Goal: Transaction & Acquisition: Purchase product/service

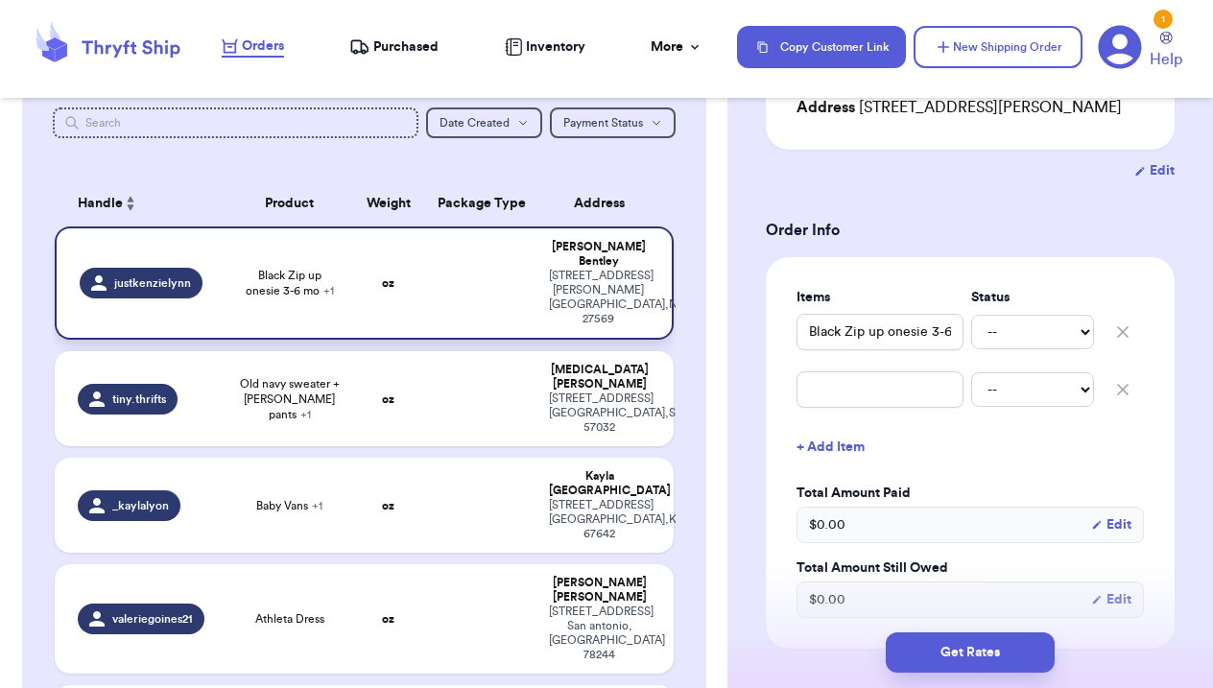
scroll to position [120, 0]
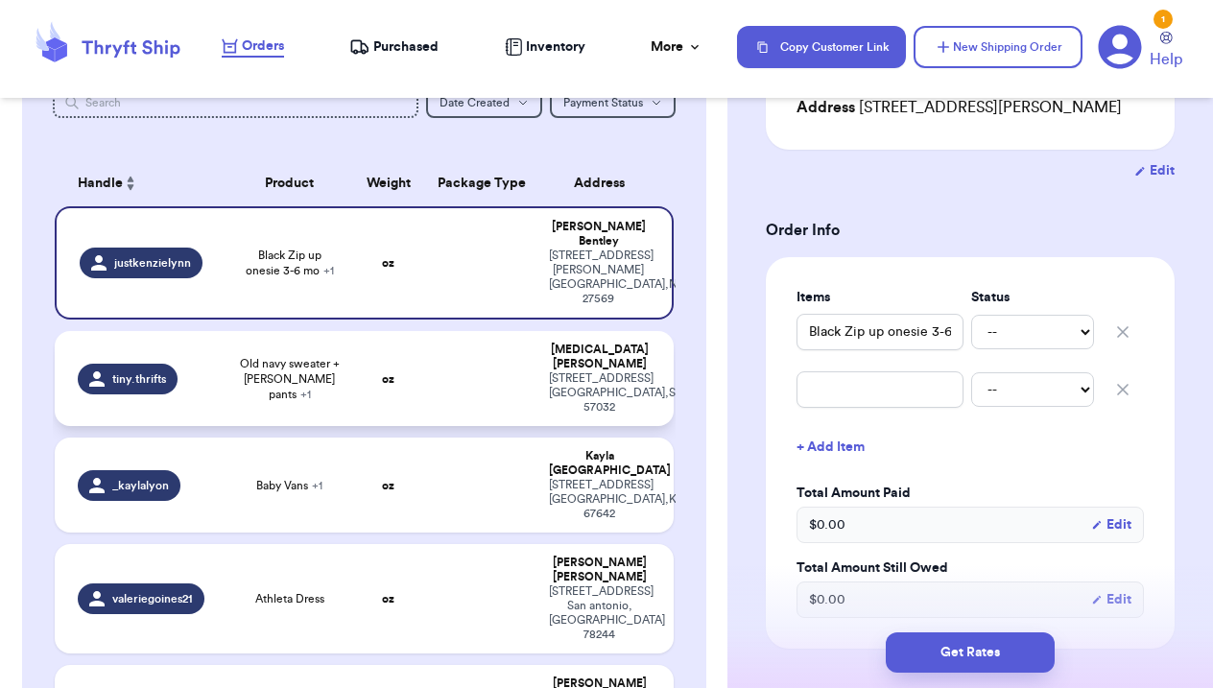
click at [367, 368] on td "oz" at bounding box center [388, 378] width 74 height 95
type input "Old navy sweater + [PERSON_NAME] pants"
type input "Bubs crew + lb leggings"
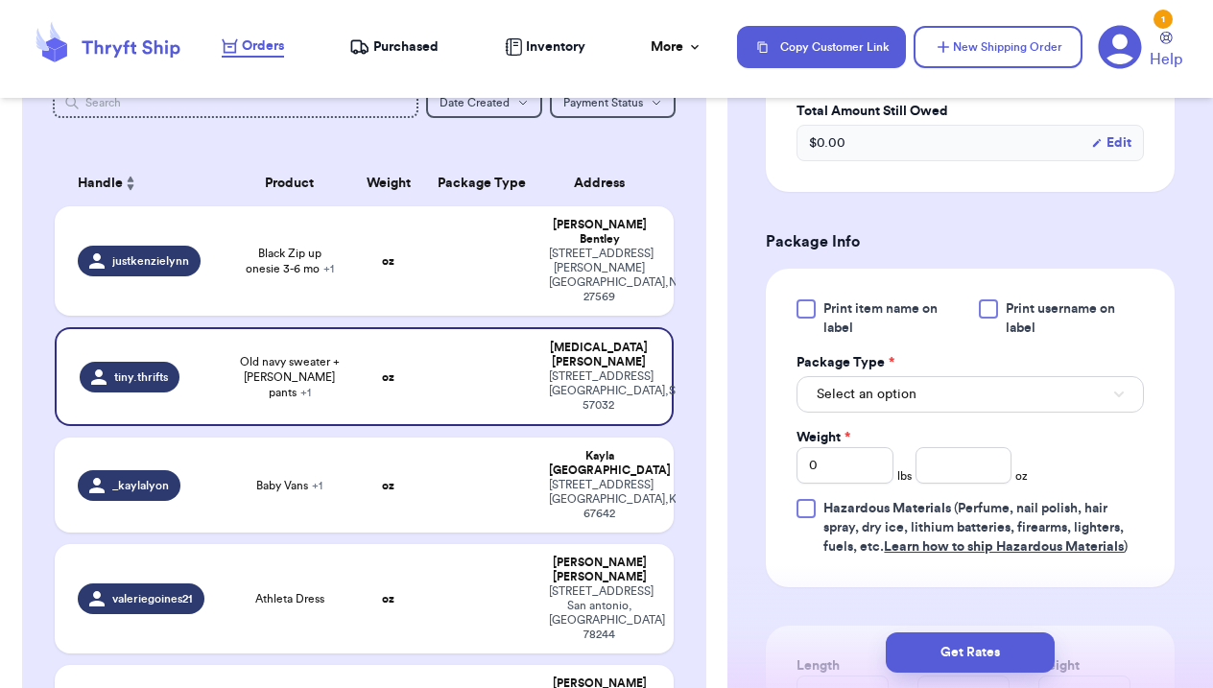
scroll to position [759, 0]
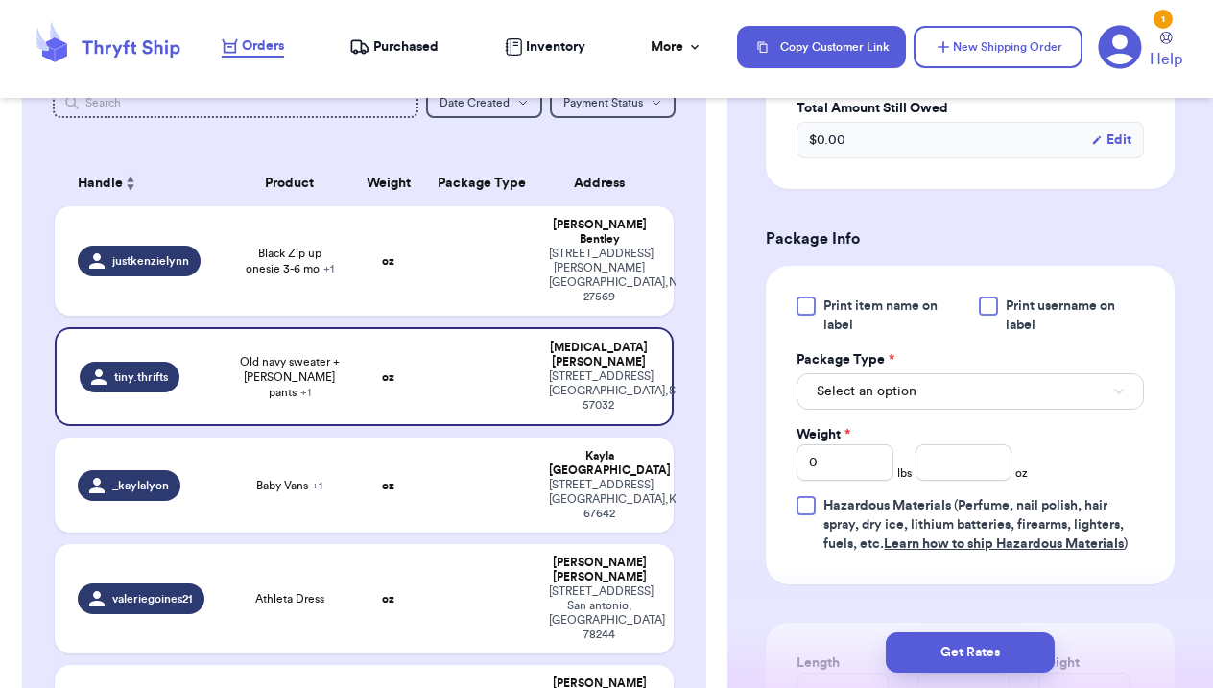
click at [930, 394] on button "Select an option" at bounding box center [969, 391] width 347 height 36
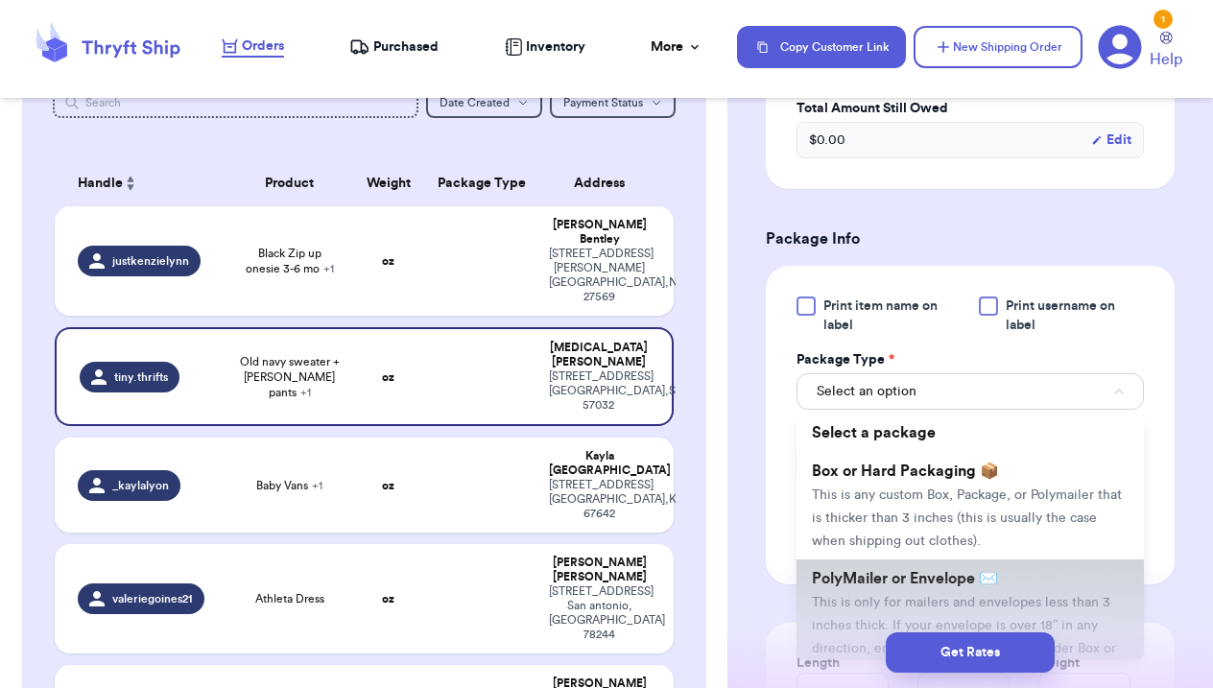
click at [947, 586] on span "PolyMailer or Envelope ✉️" at bounding box center [905, 578] width 186 height 15
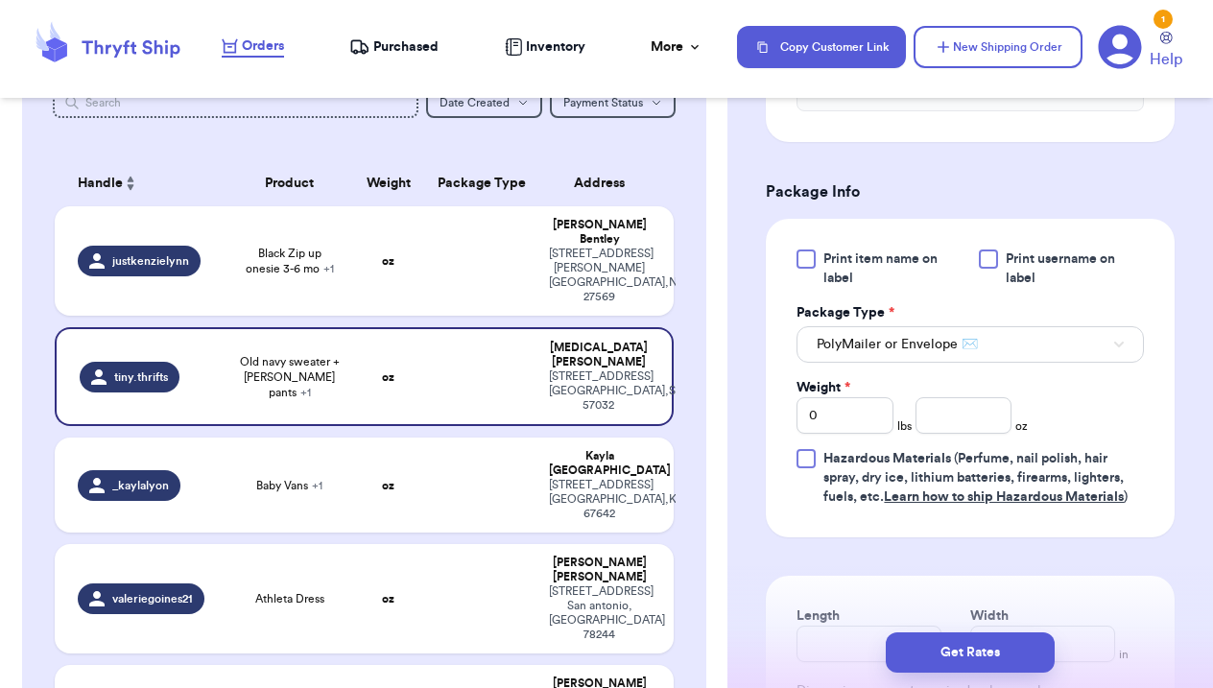
scroll to position [862, 0]
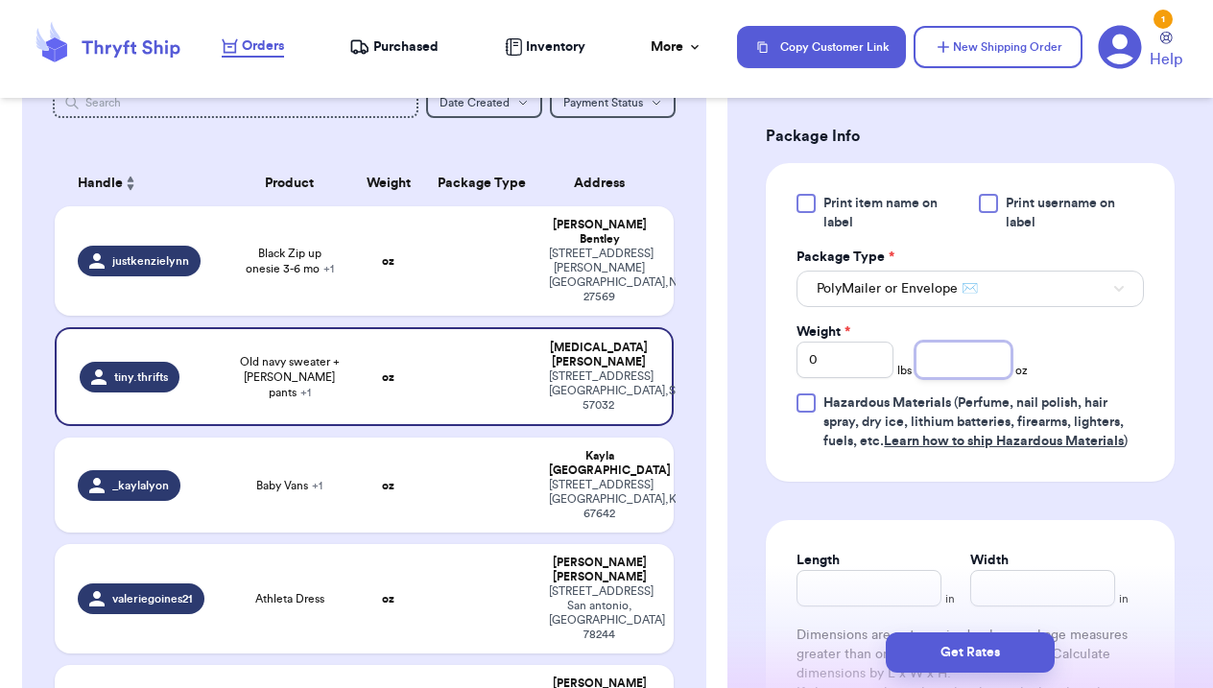
click at [960, 360] on input "number" at bounding box center [963, 360] width 97 height 36
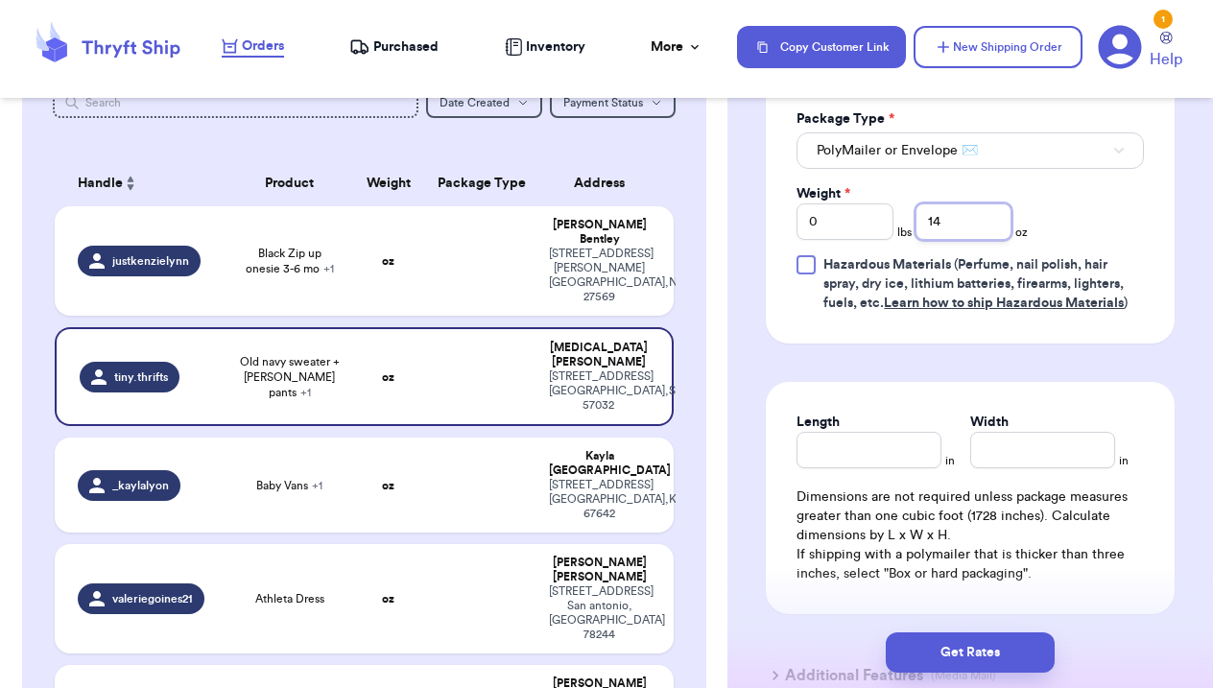
scroll to position [1024, 0]
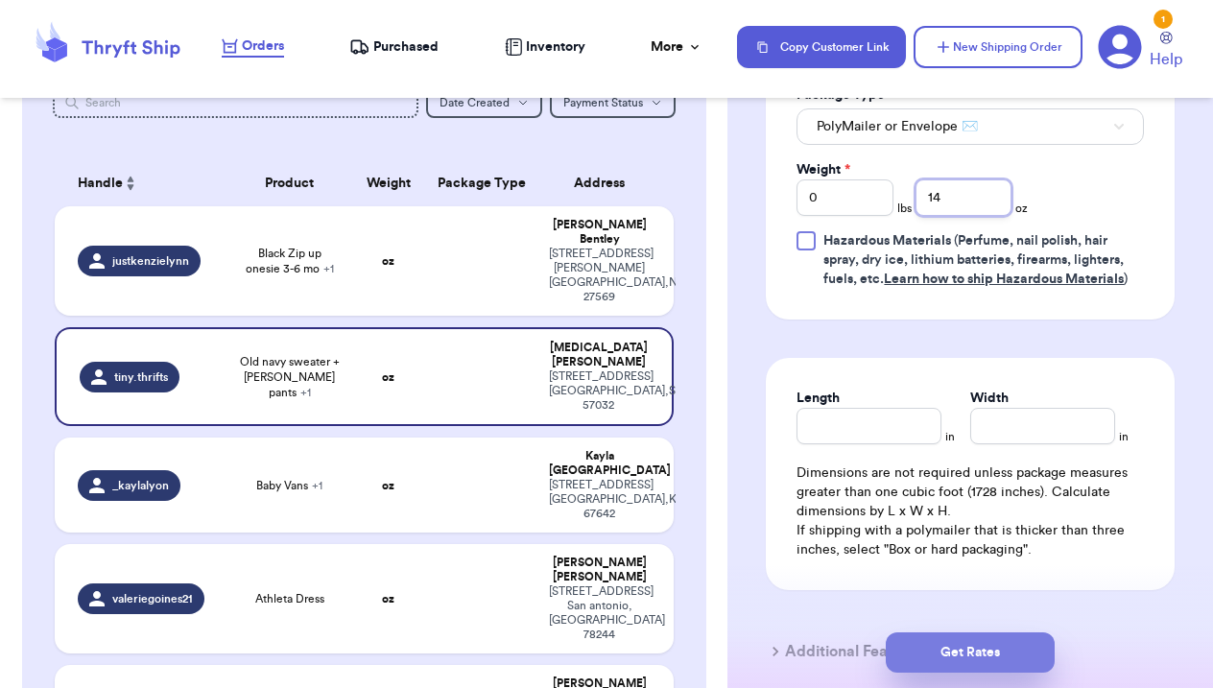
type input "14"
click at [995, 664] on button "Get Rates" at bounding box center [970, 652] width 169 height 40
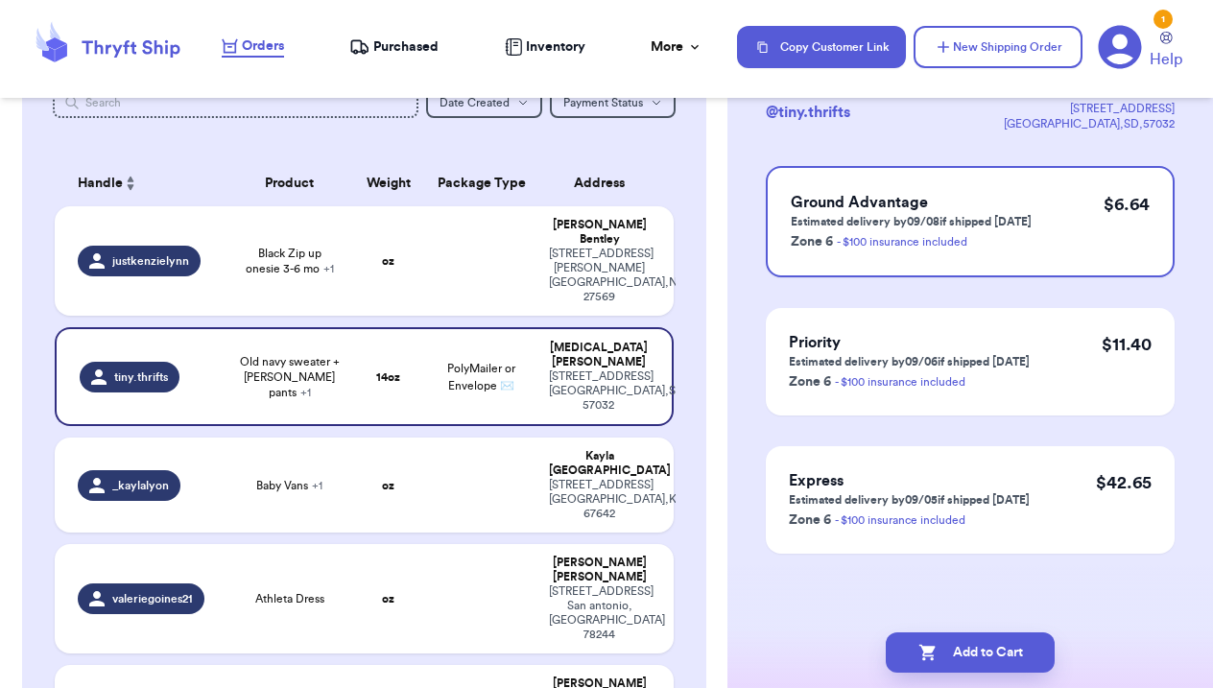
scroll to position [0, 0]
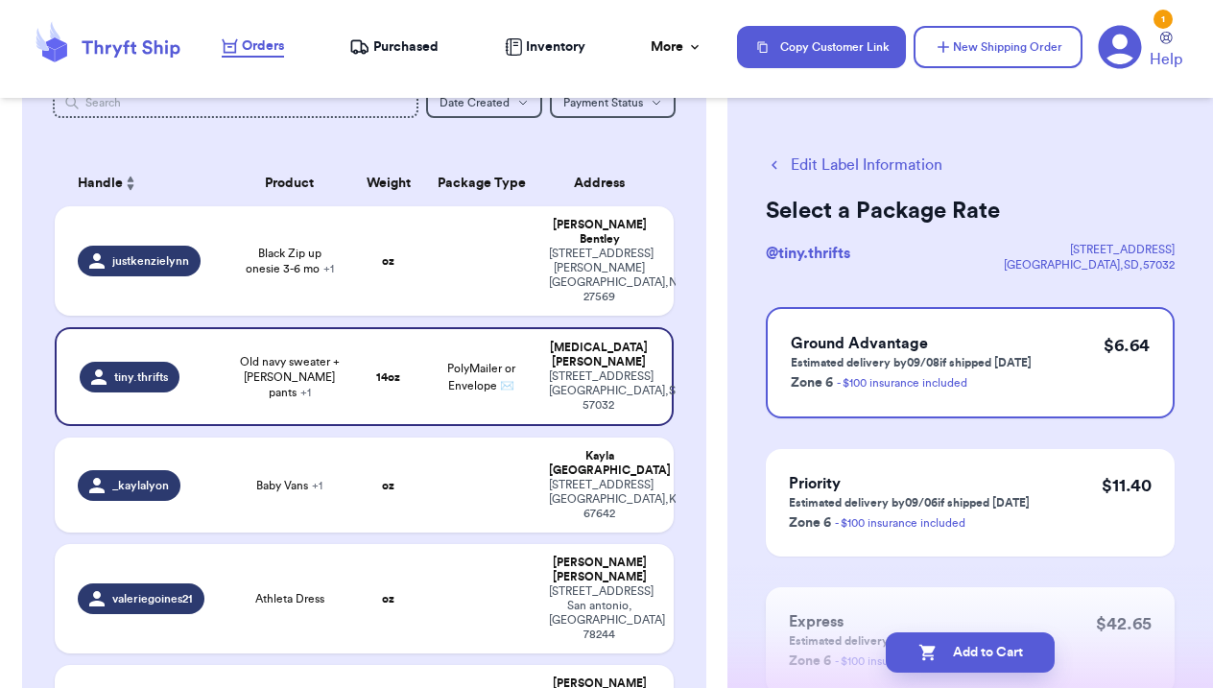
drag, startPoint x: 994, startPoint y: 660, endPoint x: 1059, endPoint y: 609, distance: 82.7
click at [996, 658] on button "Add to Cart" at bounding box center [970, 652] width 169 height 40
checkbox input "true"
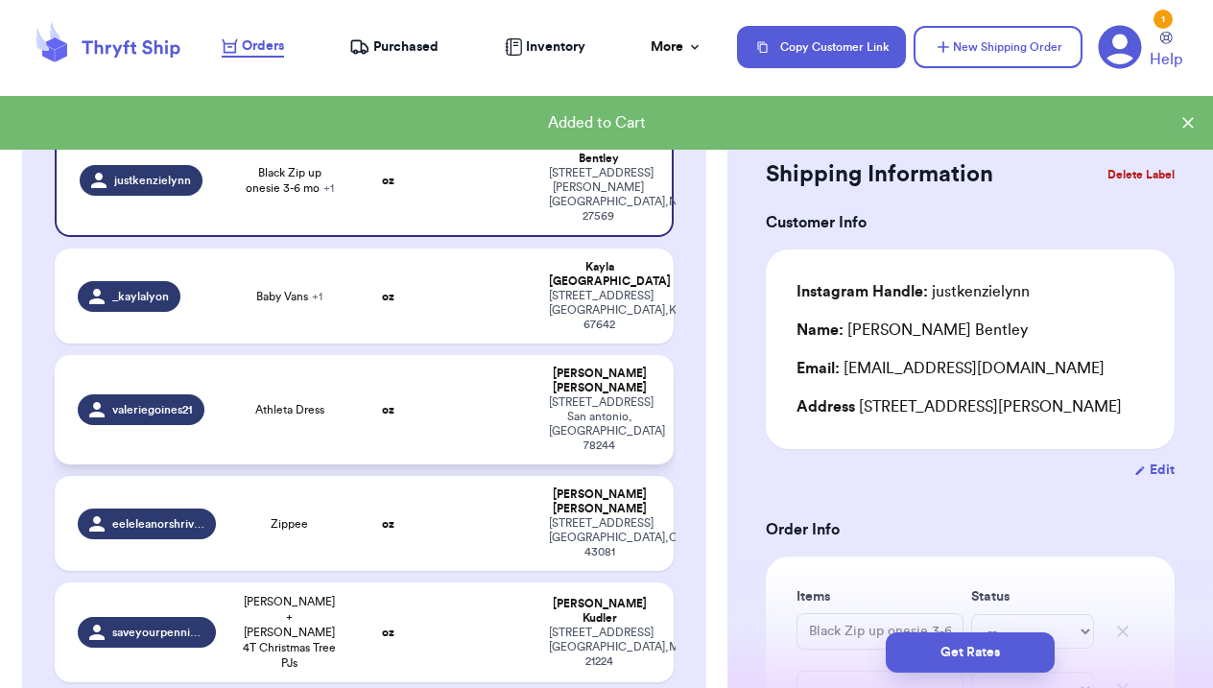
scroll to position [214, 0]
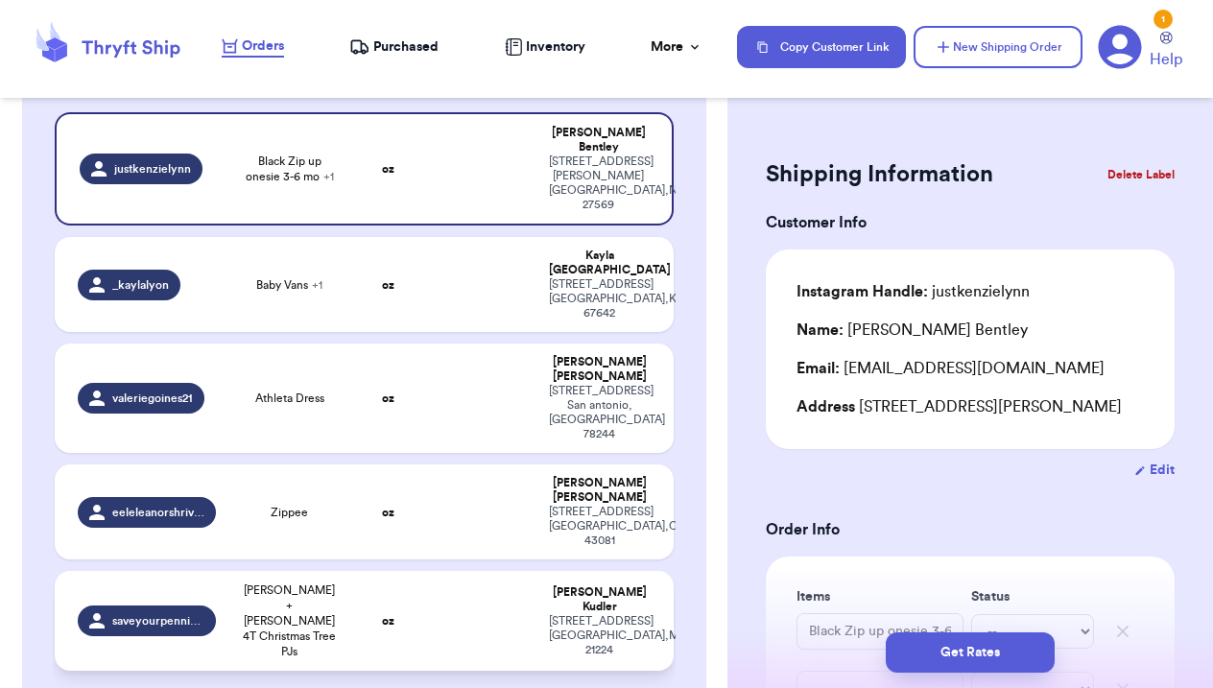
click at [313, 582] on span "[PERSON_NAME] + [PERSON_NAME] 4T Christmas Tree PJs" at bounding box center [289, 620] width 101 height 77
type input "[PERSON_NAME] + [PERSON_NAME] 4T Christmas Tree PJs"
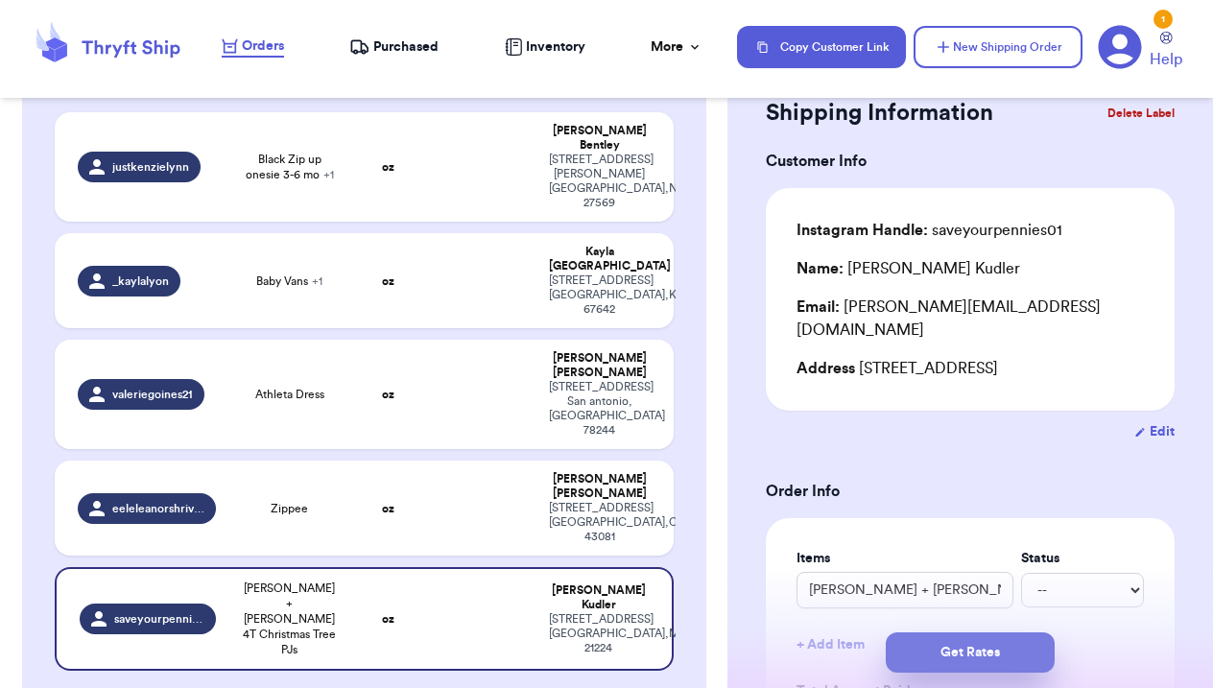
click at [968, 666] on button "Get Rates" at bounding box center [970, 652] width 169 height 40
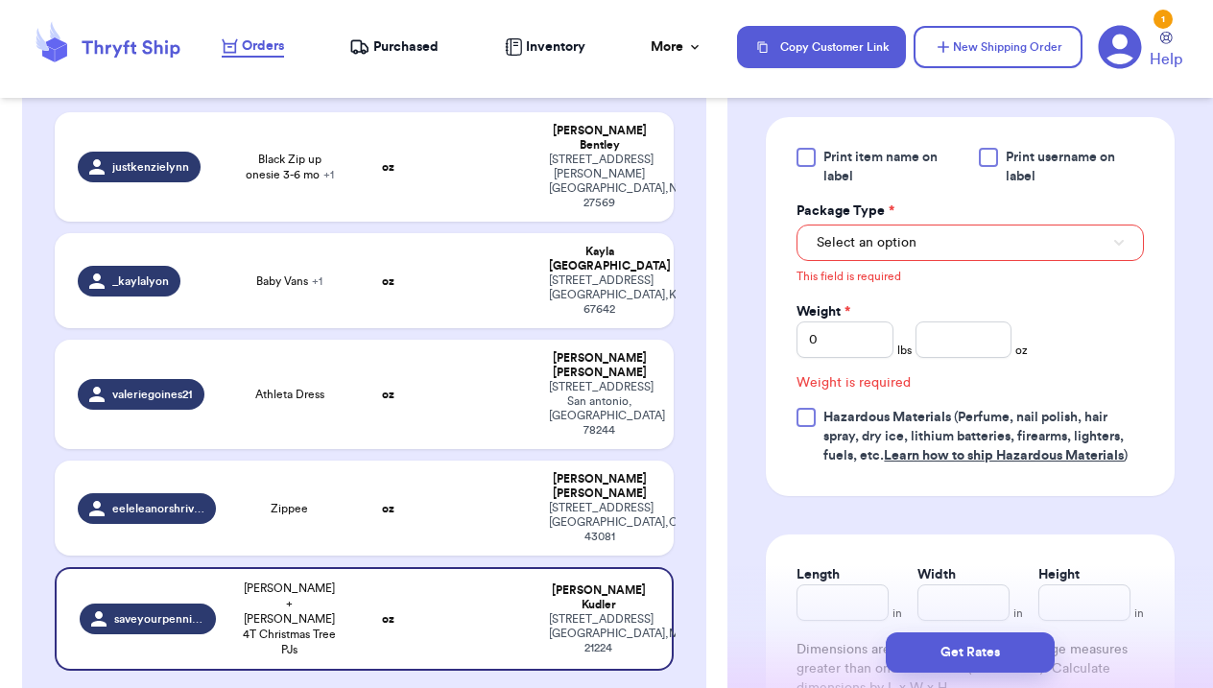
click at [890, 249] on span "Select an option" at bounding box center [867, 242] width 100 height 19
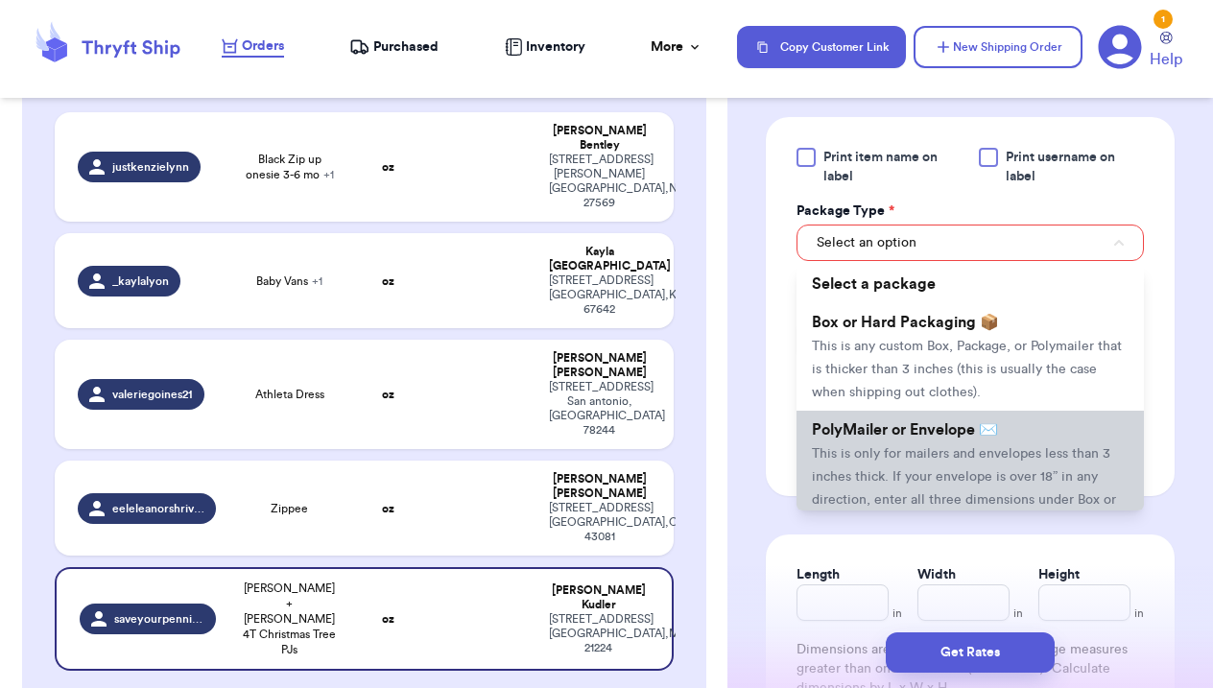
click at [913, 491] on li "PolyMailer or Envelope ✉️ This is only for mailers and envelopes less than 3 in…" at bounding box center [969, 476] width 347 height 130
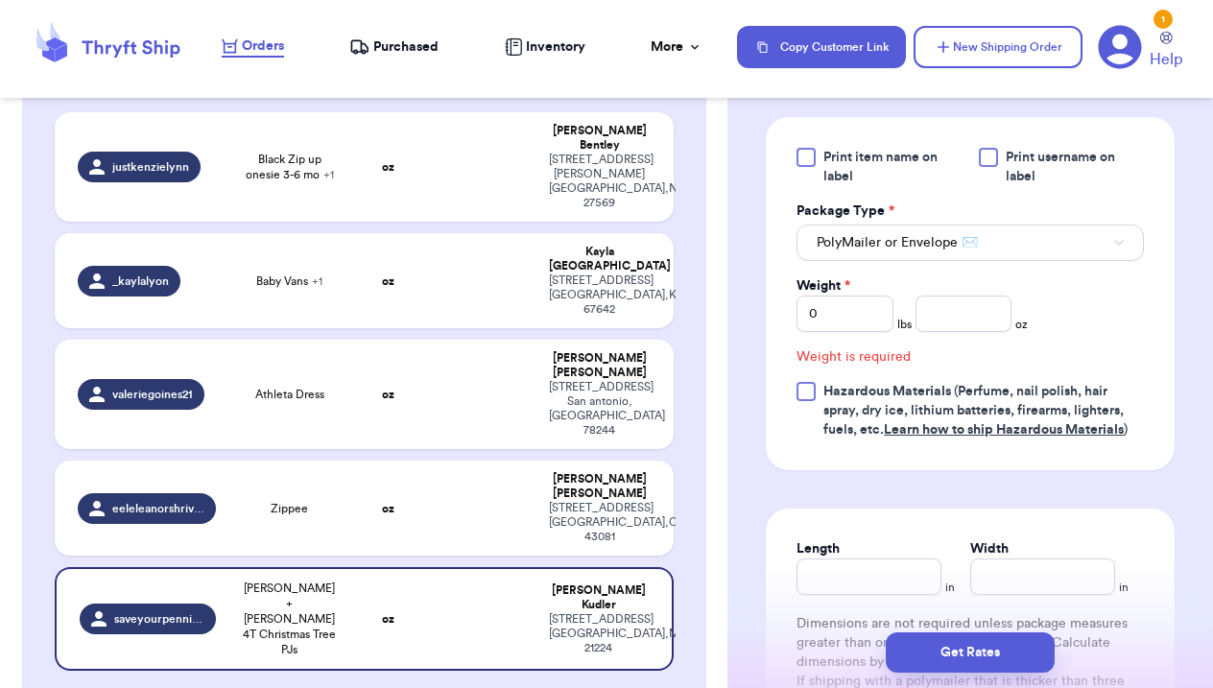
scroll to position [841, 0]
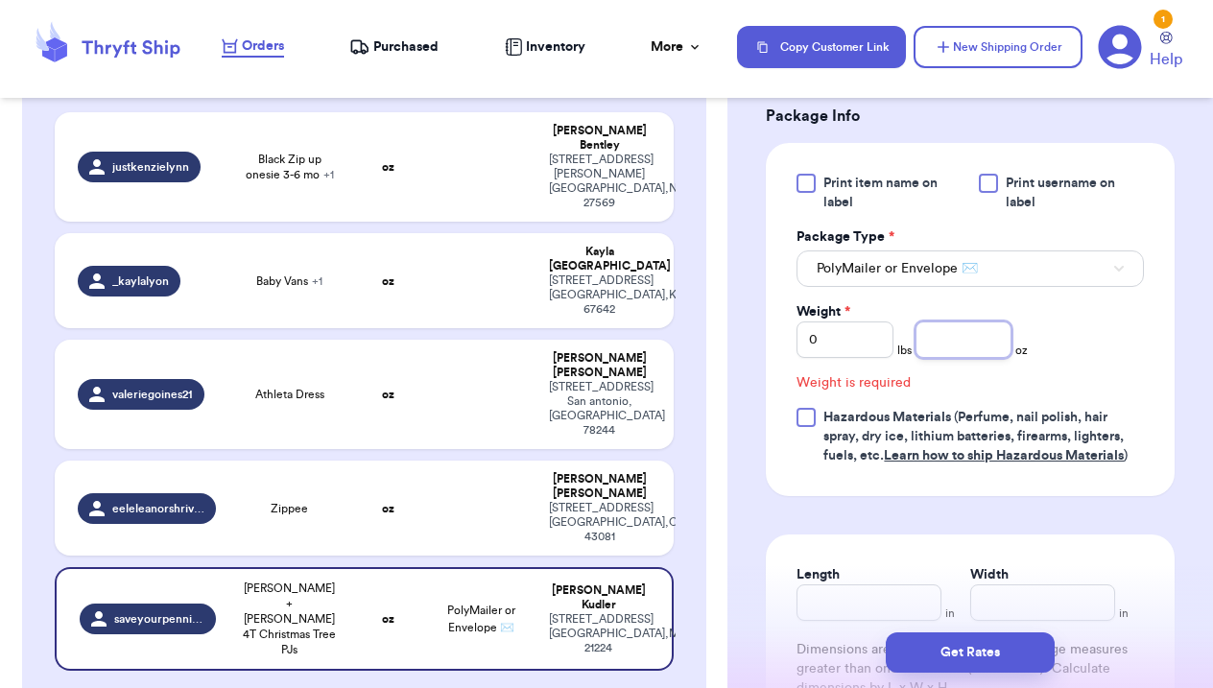
click at [949, 343] on input "number" at bounding box center [963, 339] width 97 height 36
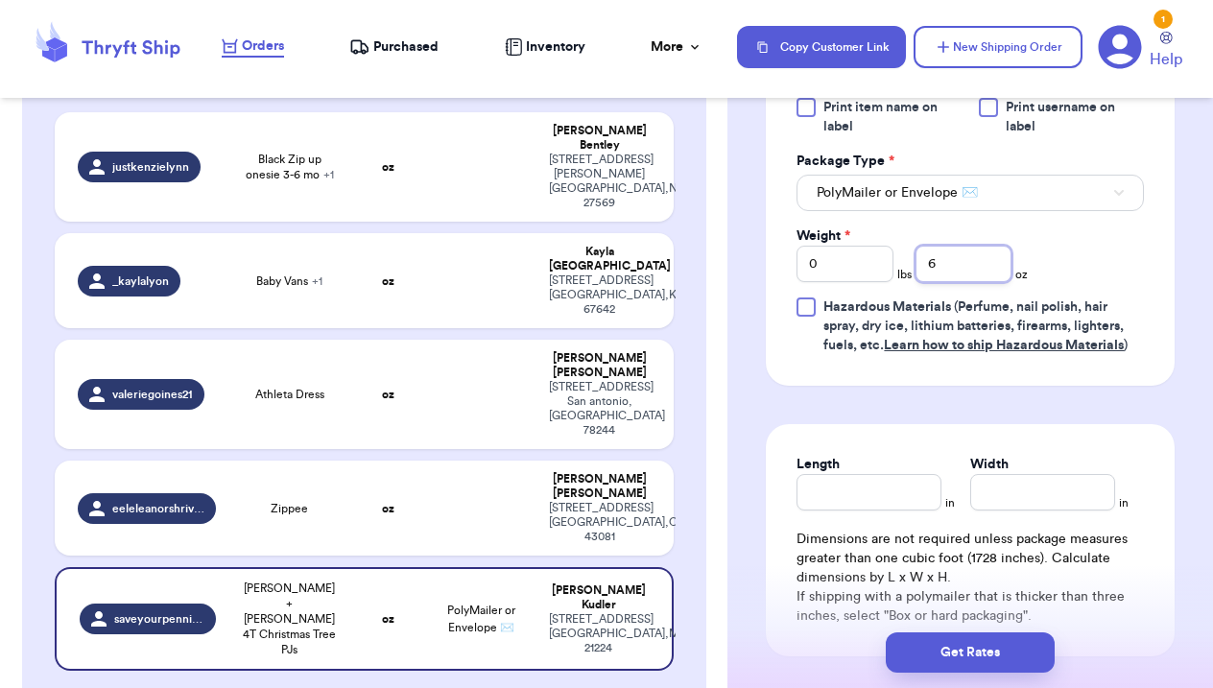
scroll to position [1124, 0]
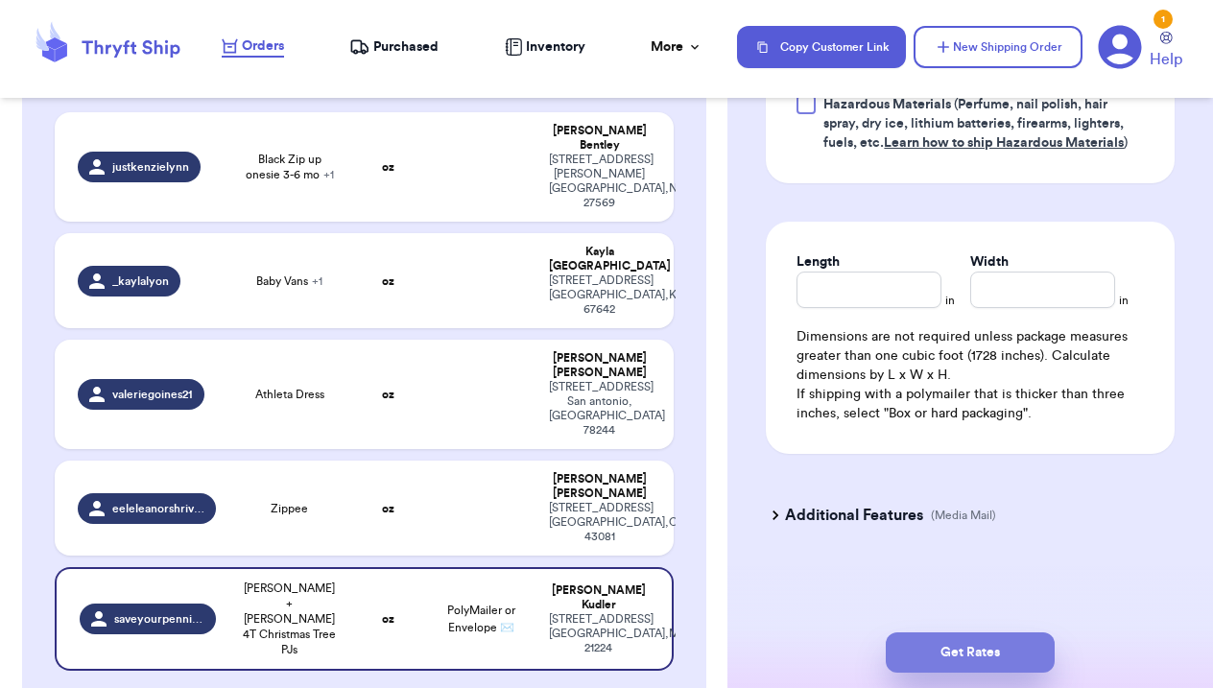
type input "6"
click at [969, 651] on button "Get Rates" at bounding box center [970, 652] width 169 height 40
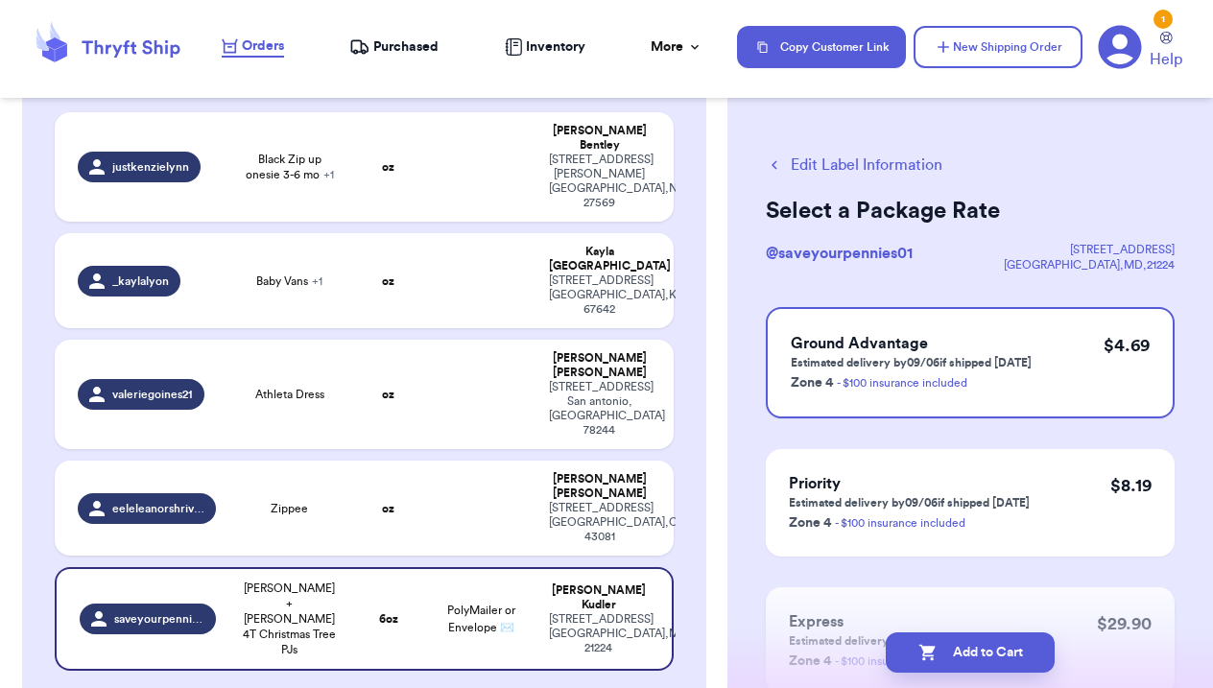
scroll to position [9, 0]
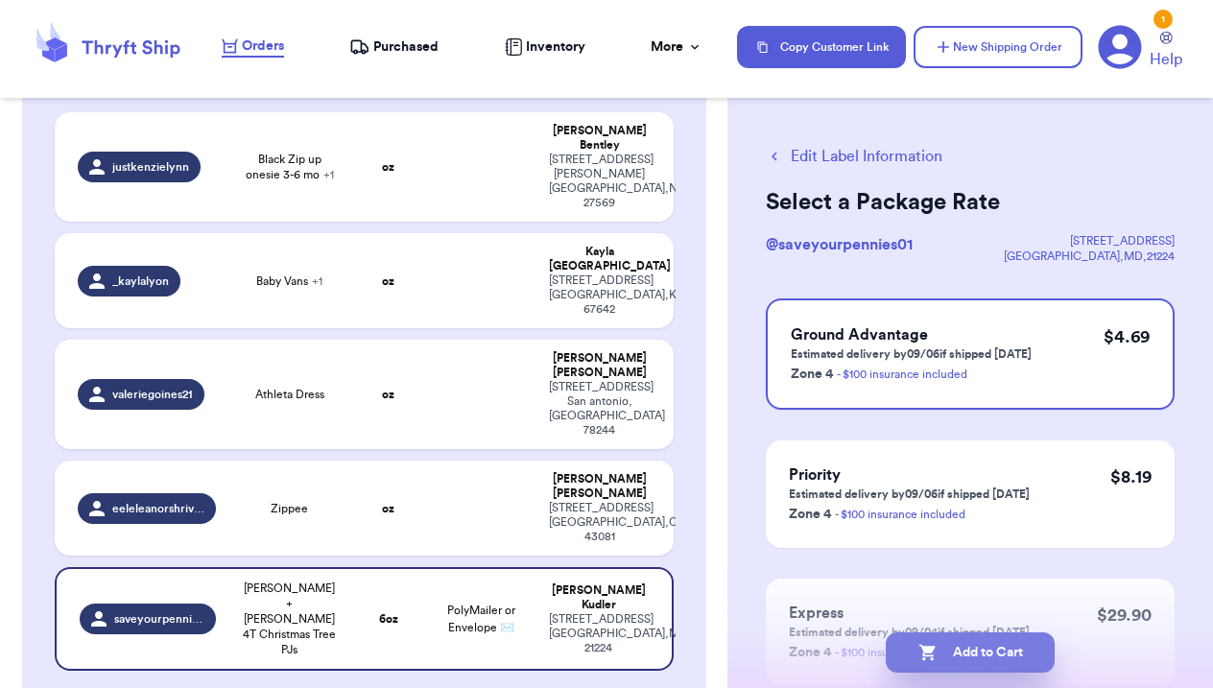
click at [936, 642] on button "Add to Cart" at bounding box center [970, 652] width 169 height 40
checkbox input "true"
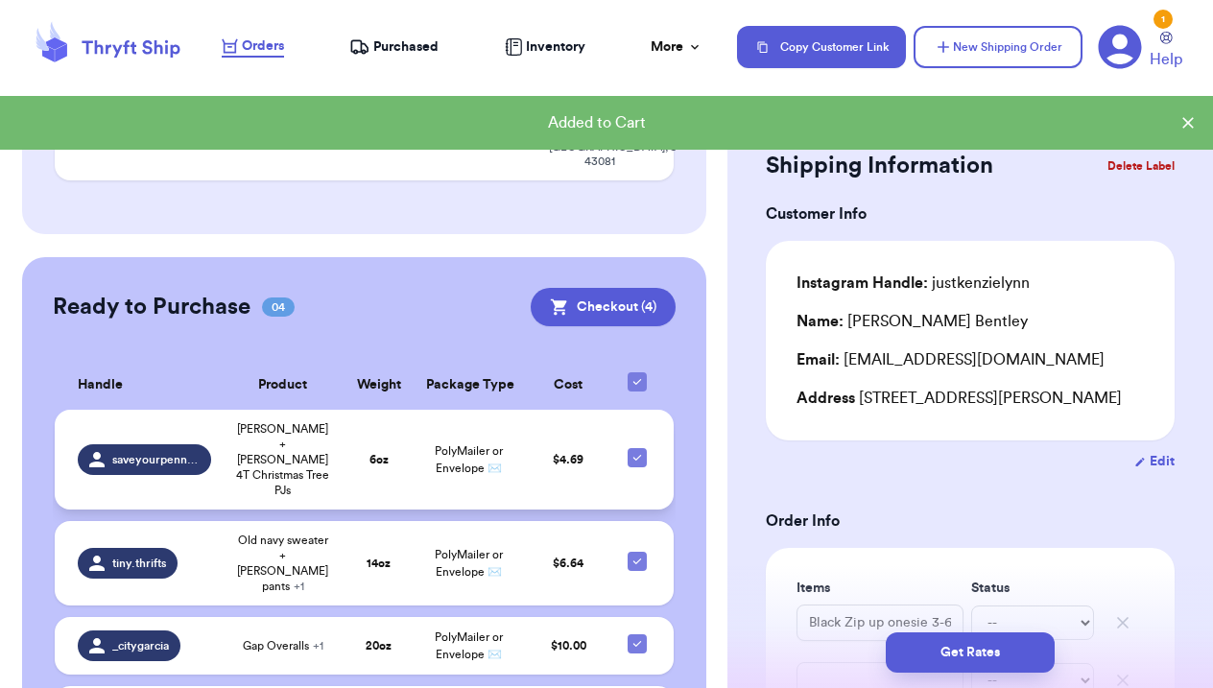
scroll to position [592, 0]
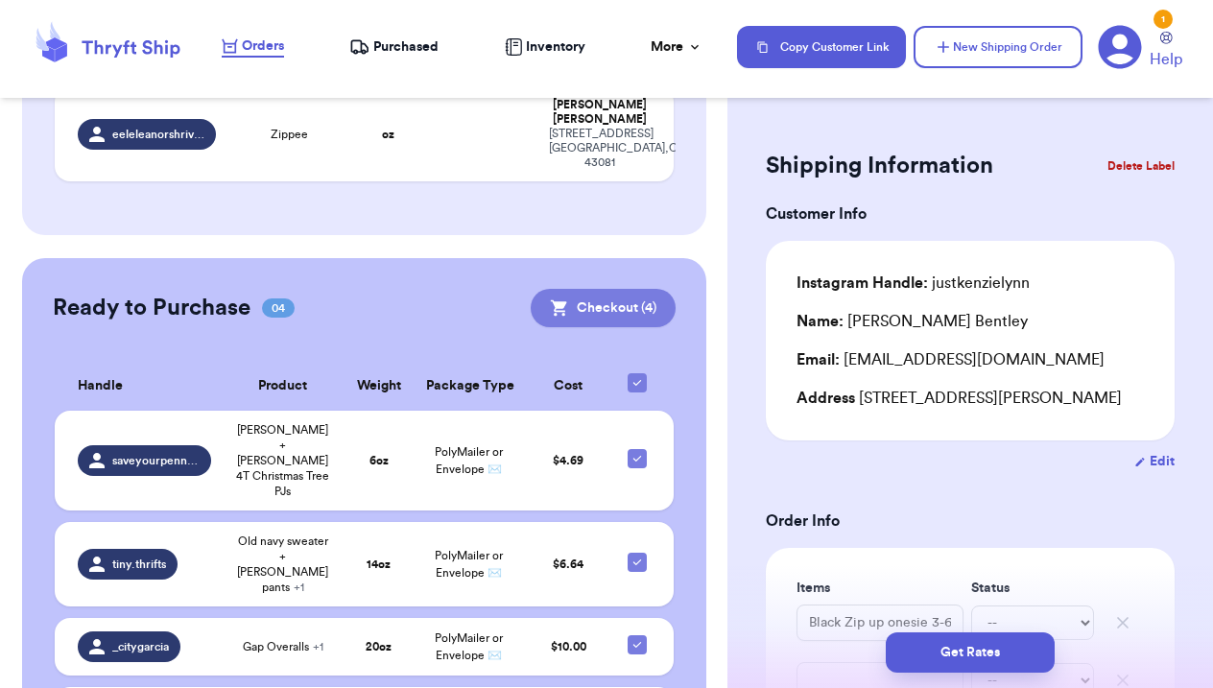
click at [590, 289] on button "Checkout ( 4 )" at bounding box center [603, 308] width 145 height 38
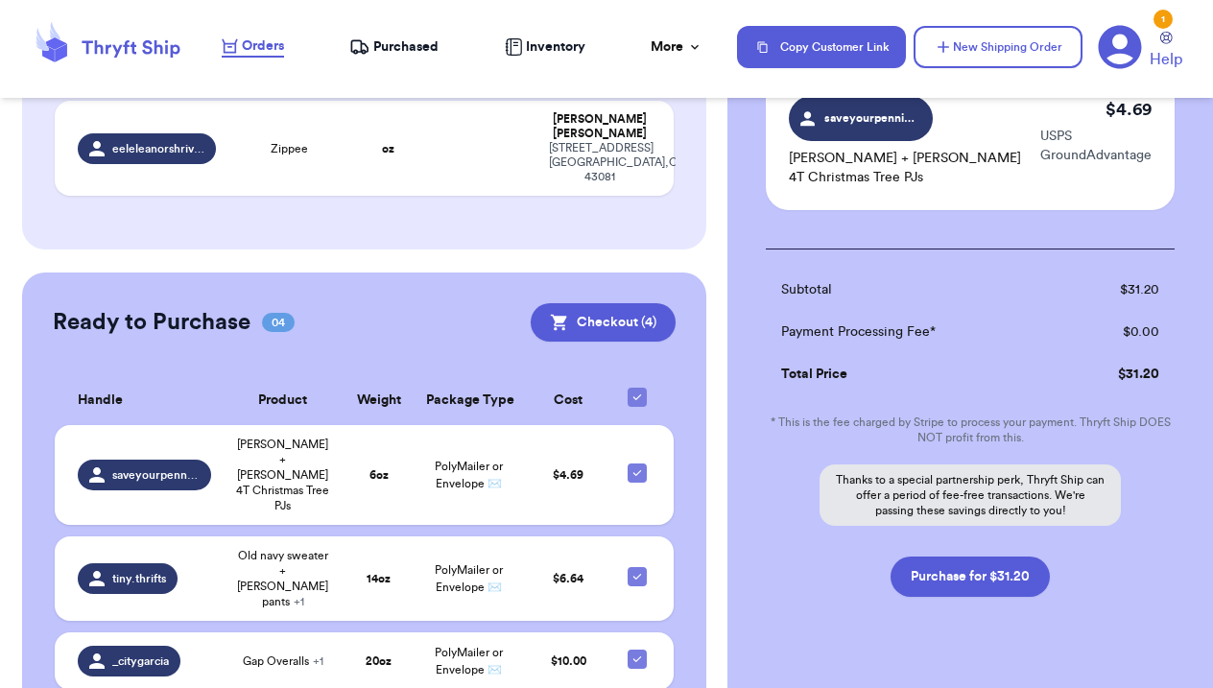
scroll to position [600, 0]
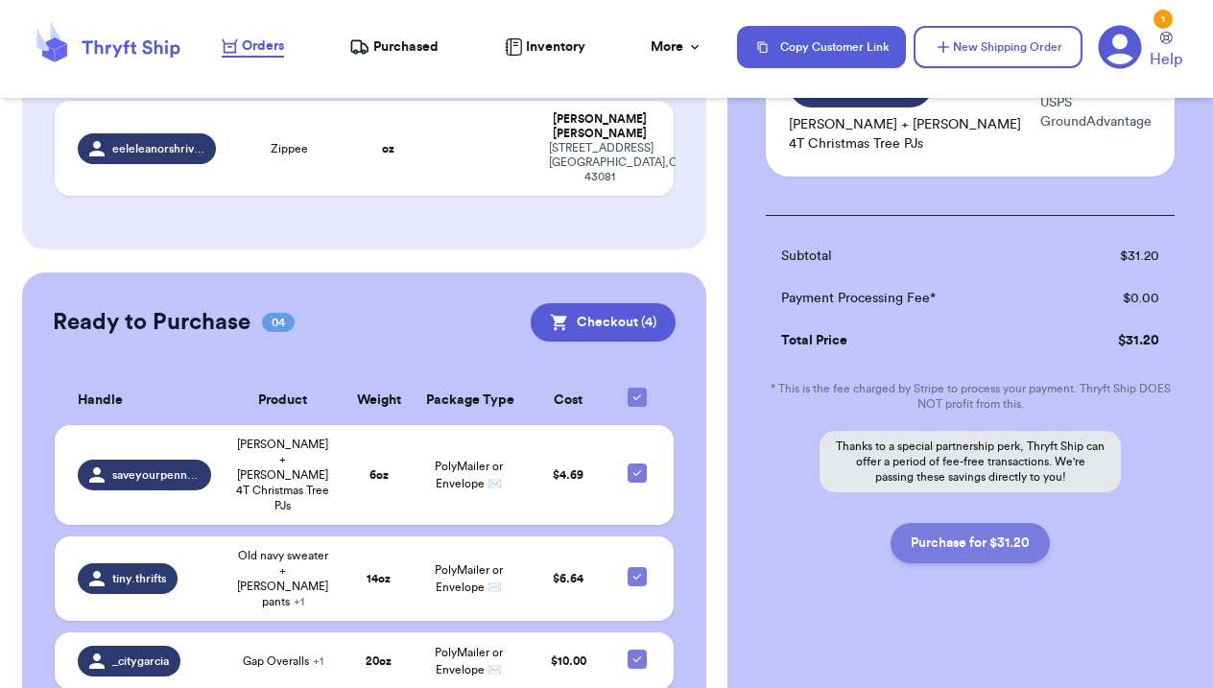
click at [961, 539] on button "Purchase for $31.20" at bounding box center [969, 543] width 159 height 40
checkbox input "false"
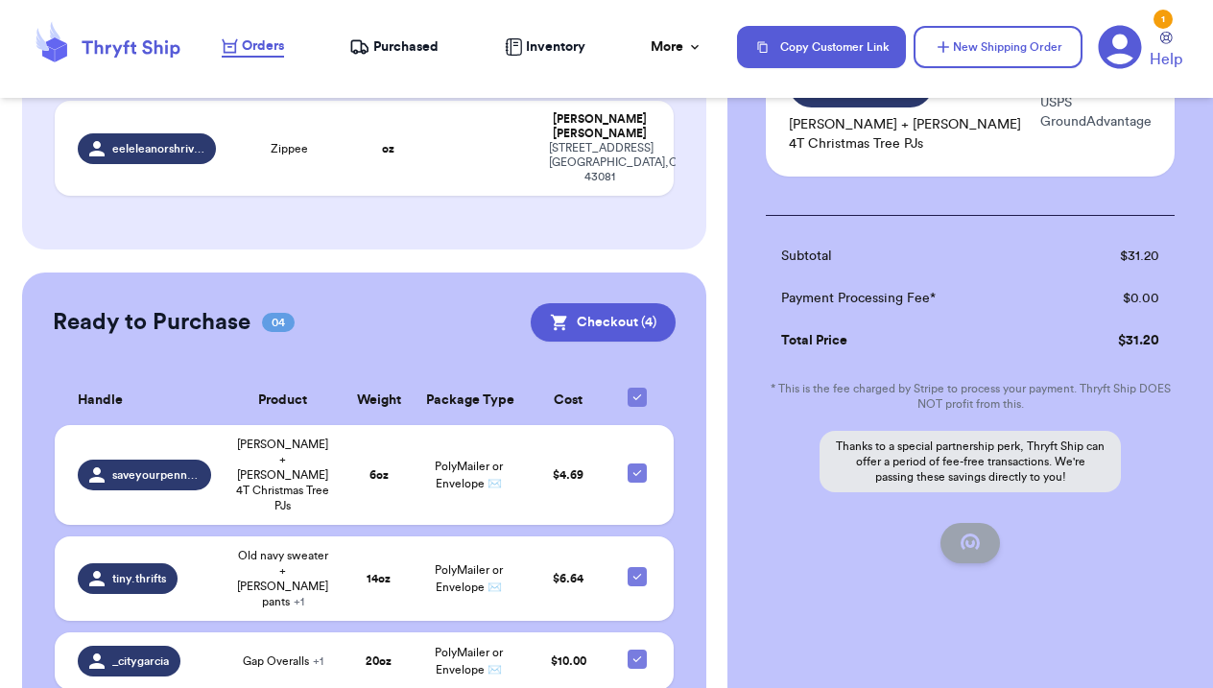
checkbox input "false"
checkbox input "true"
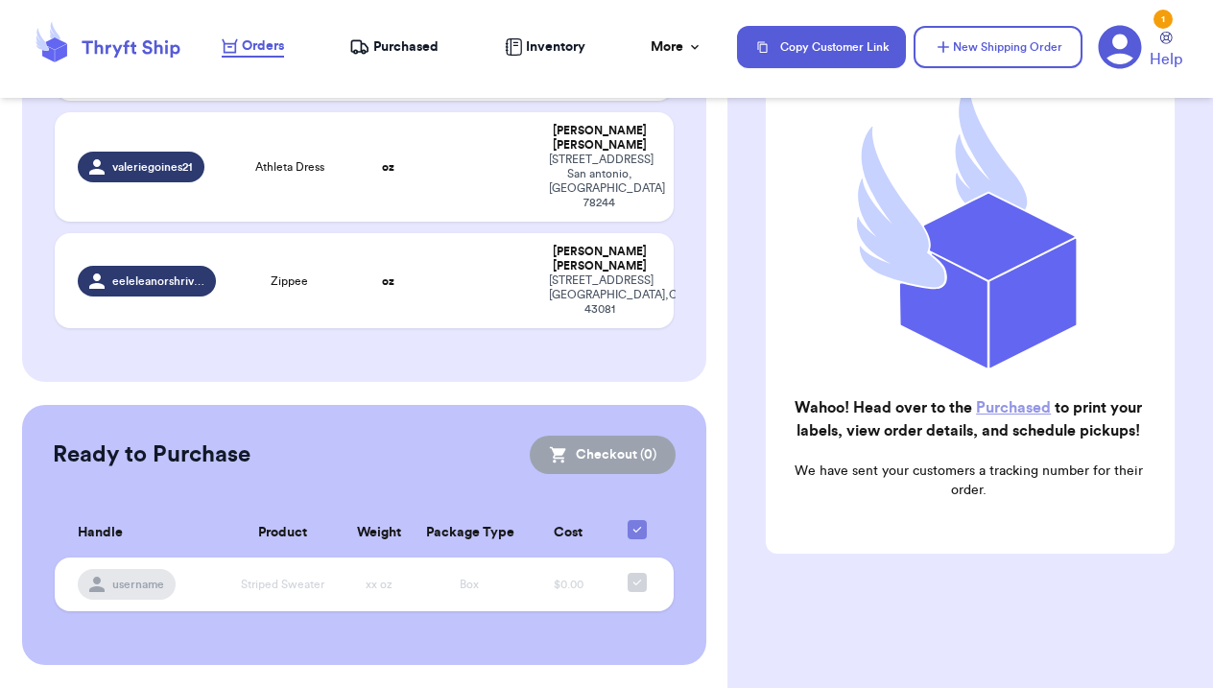
scroll to position [340, 0]
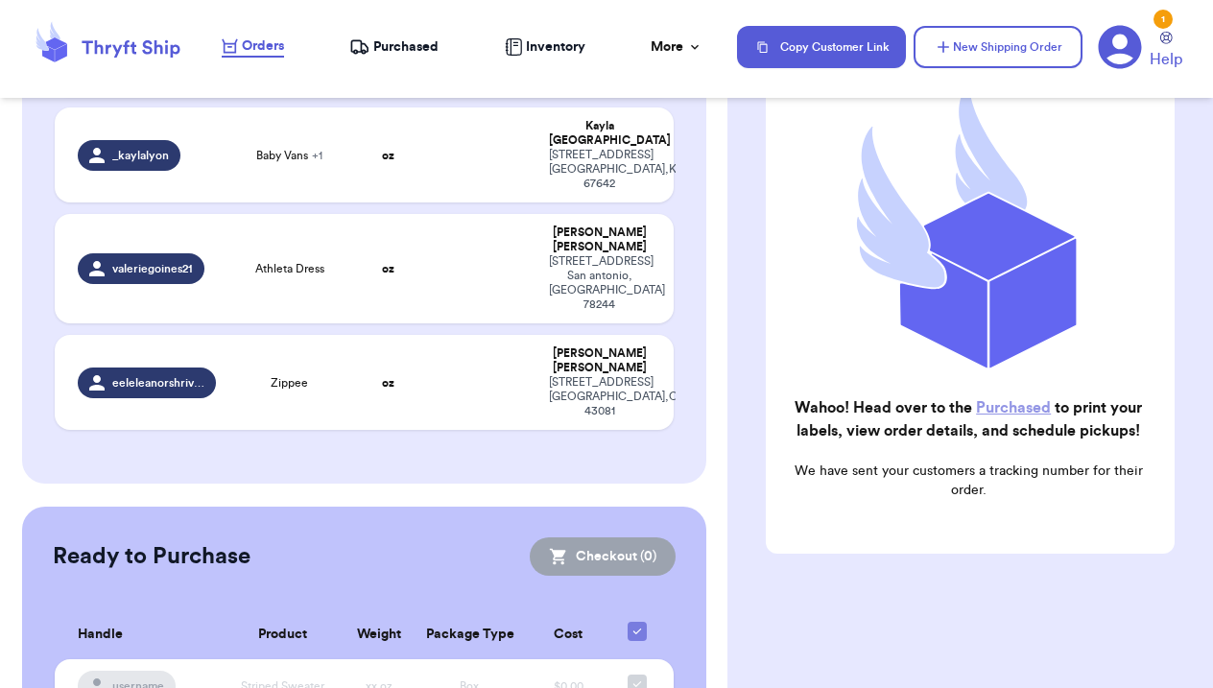
click at [961, 539] on div "Wahoo! Head over to the Purchased to print your labels, view order details, and…" at bounding box center [970, 289] width 409 height 530
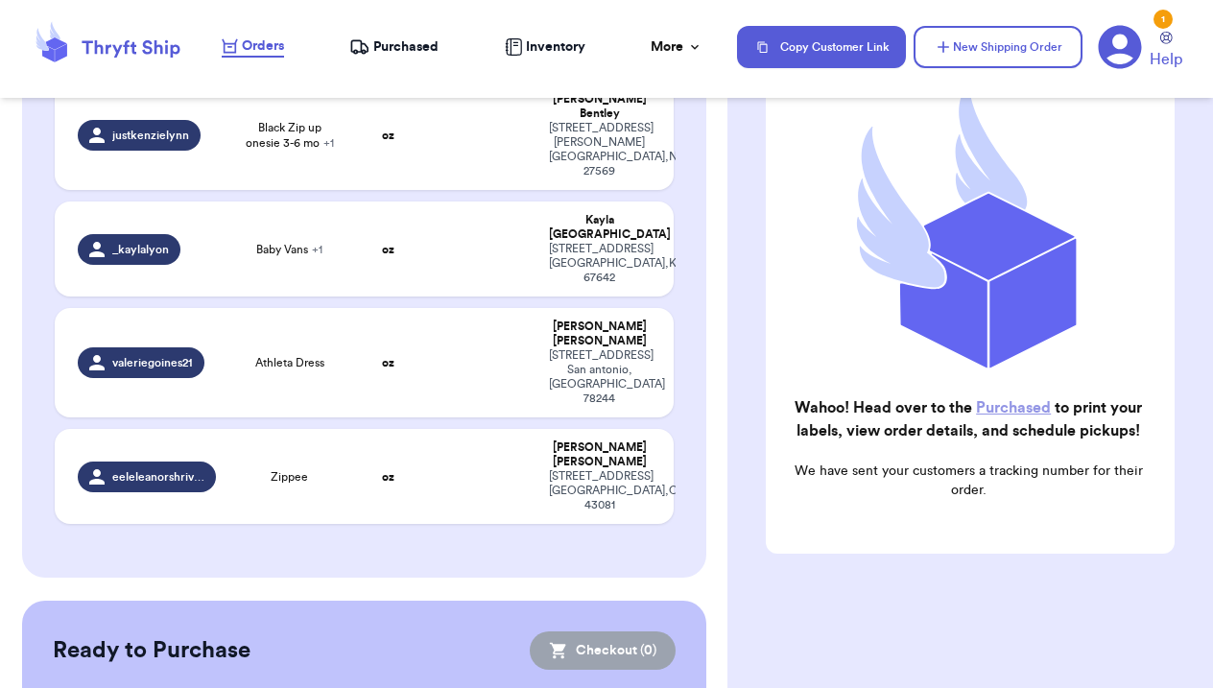
scroll to position [178, 0]
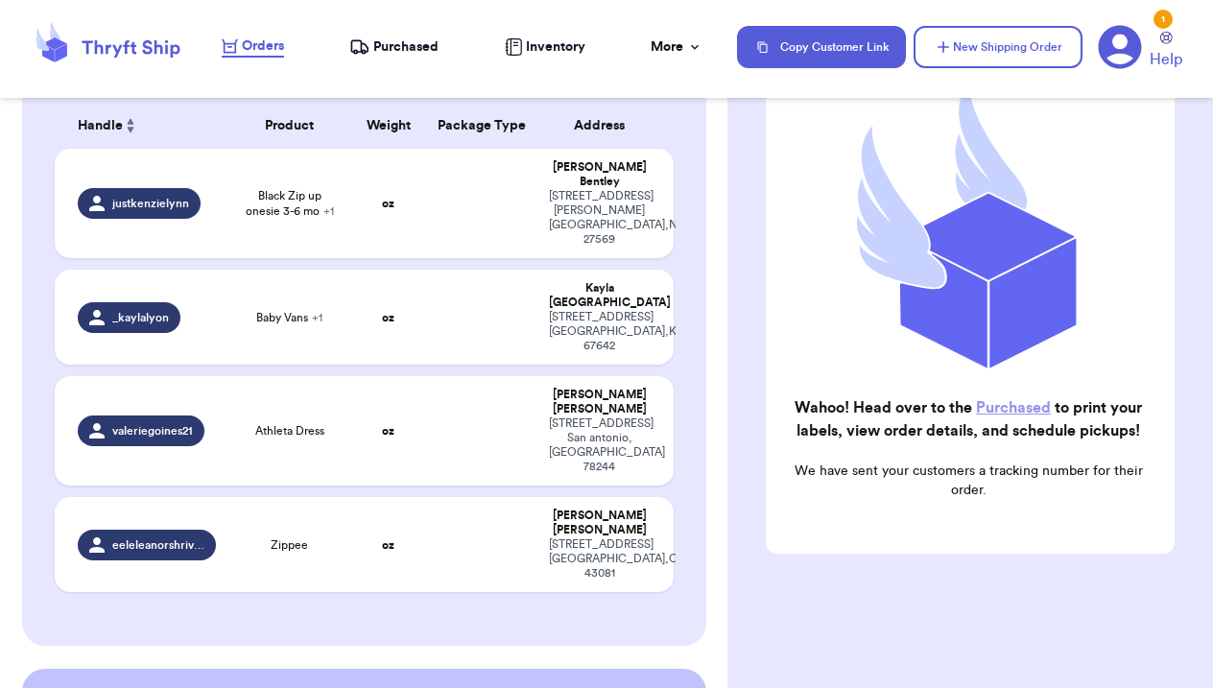
click at [381, 62] on nav "Orders Purchased Inventory More Stats Completed Orders Copy Customer Link New S…" at bounding box center [707, 46] width 1010 height 63
click at [381, 52] on span "Purchased" at bounding box center [405, 46] width 65 height 19
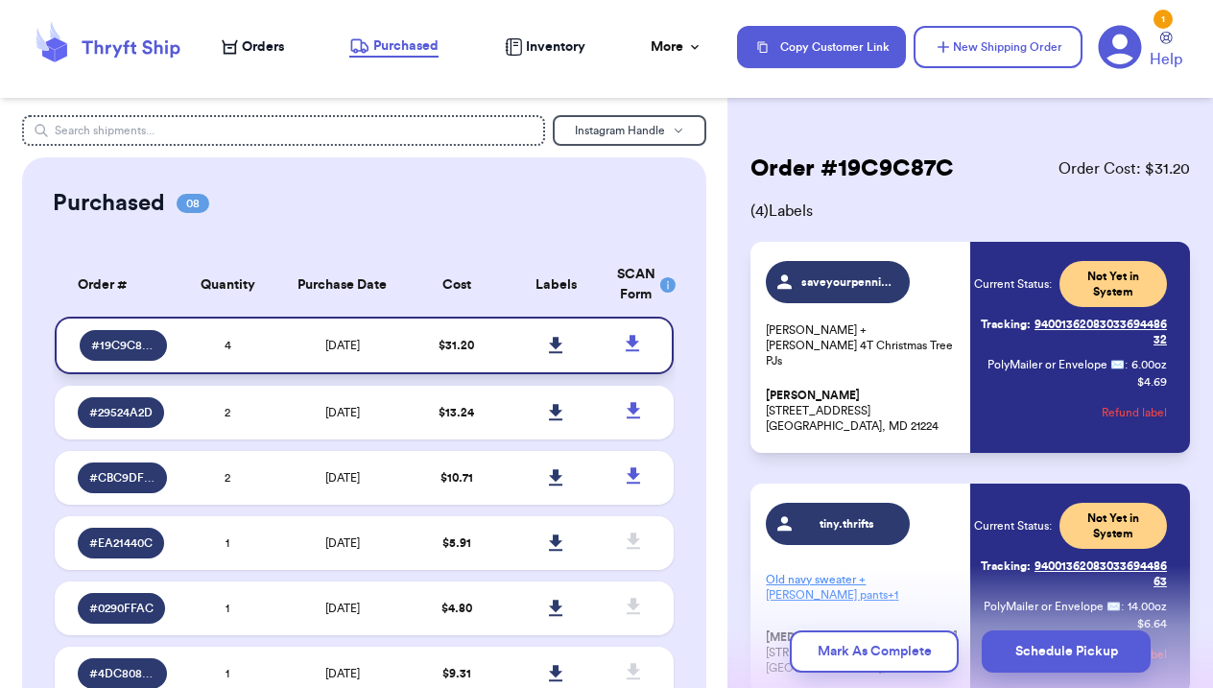
click at [556, 353] on icon at bounding box center [555, 345] width 13 height 16
